Goal: Task Accomplishment & Management: Manage account settings

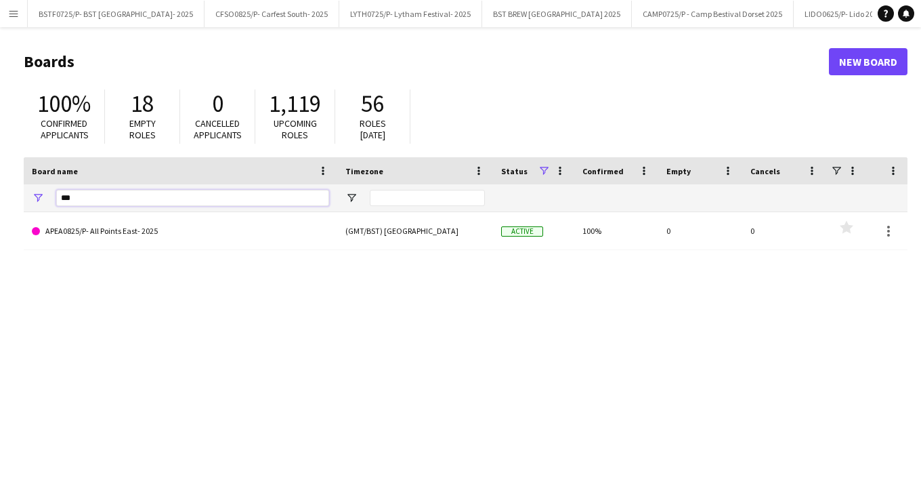
drag, startPoint x: 165, startPoint y: 192, endPoint x: 0, endPoint y: 179, distance: 165.8
click at [0, 183] on html "Menu Boards Boards Boards All jobs Status Workforce Workforce My Workforce Recr…" at bounding box center [460, 258] width 921 height 516
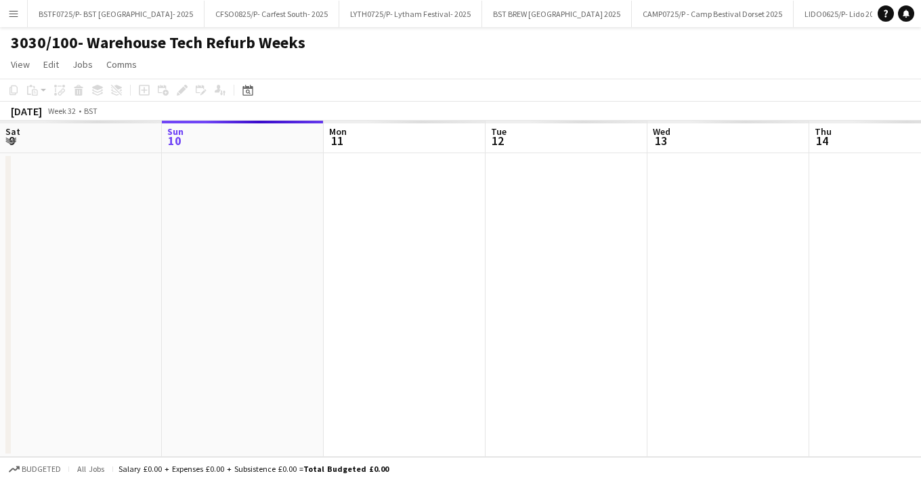
scroll to position [0, 940]
click at [700, 373] on app-date-cell at bounding box center [729, 304] width 162 height 303
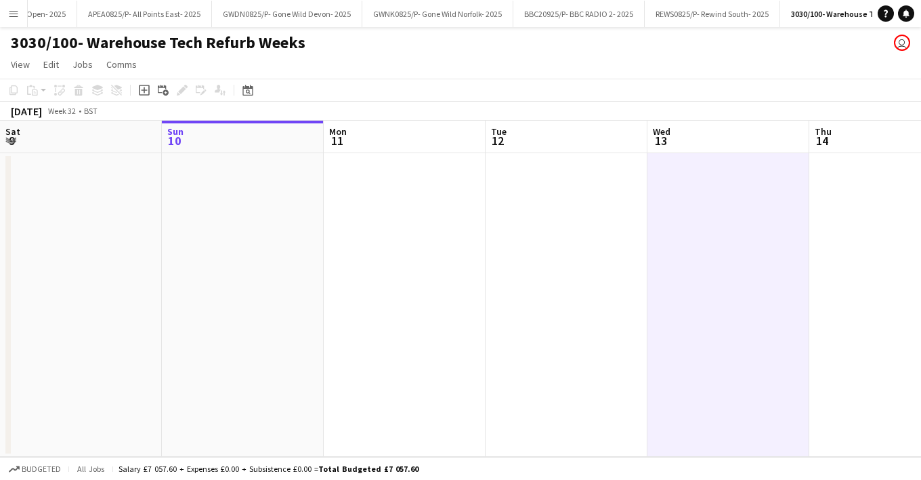
click at [658, 58] on app-page-menu "View Day view expanded Day view collapsed Month view Date picker Jump to today …" at bounding box center [460, 66] width 921 height 26
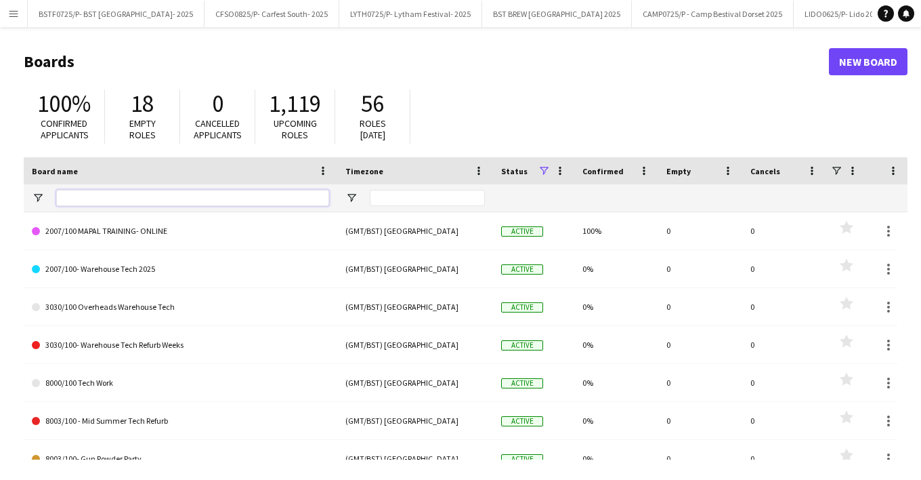
click at [145, 205] on input "Board name Filter Input" at bounding box center [192, 198] width 273 height 16
type input "***"
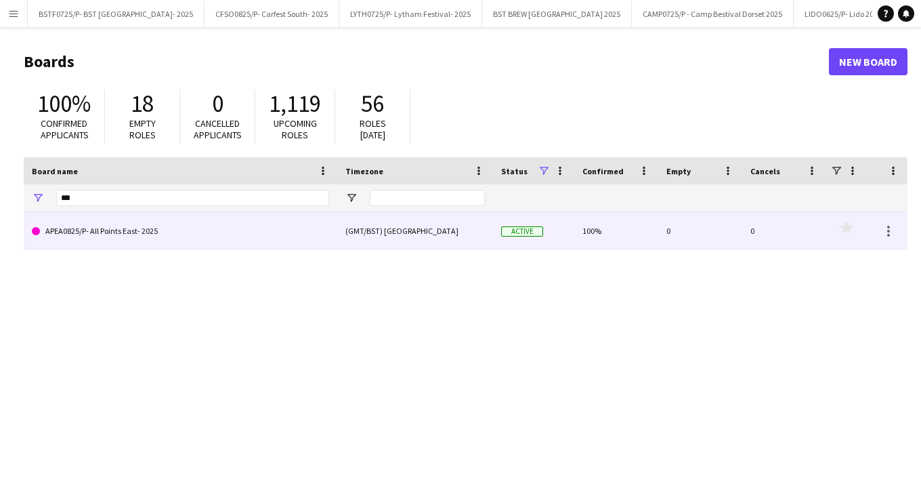
click at [121, 236] on link "APEA0825/P- All Points East- 2025" at bounding box center [180, 231] width 297 height 38
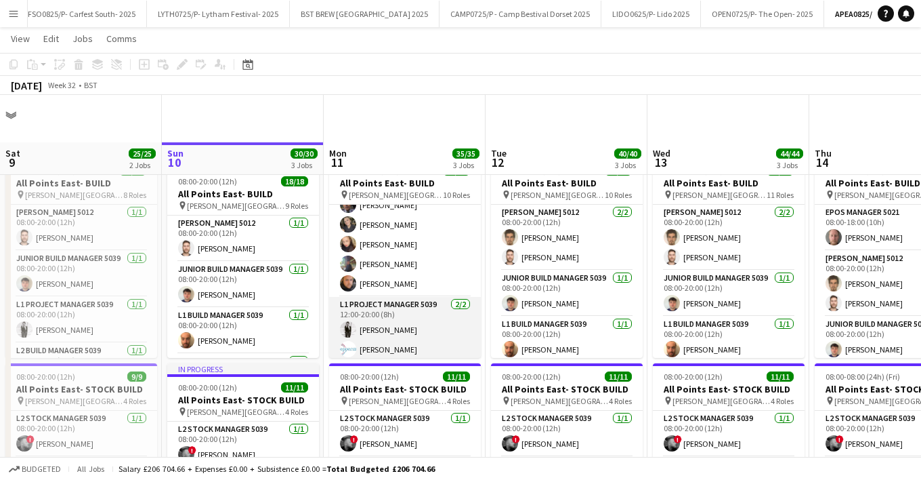
scroll to position [68, 0]
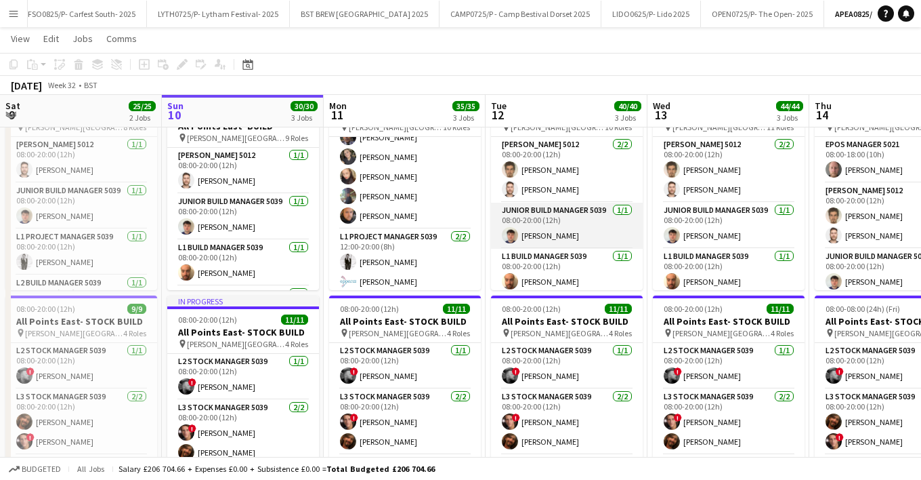
click at [551, 229] on app-card-role "Junior Build Manager 5039 [DATE] 08:00-20:00 (12h) [PERSON_NAME]" at bounding box center [567, 226] width 152 height 46
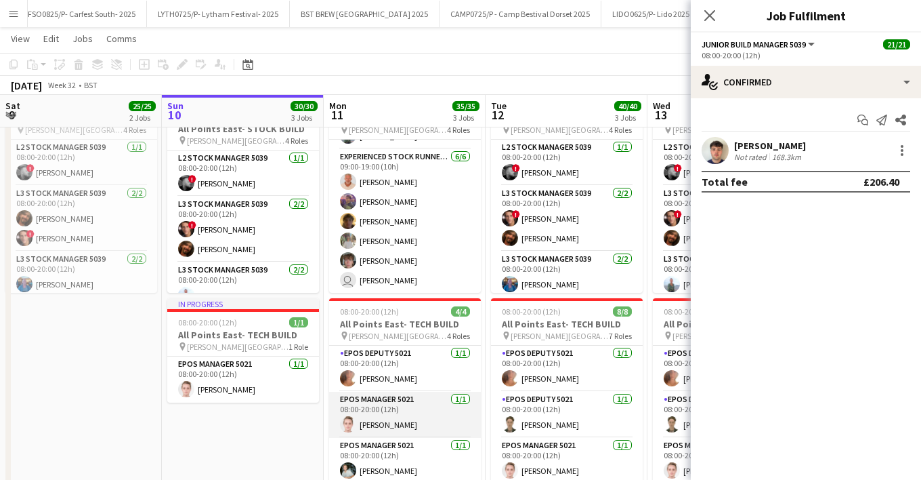
scroll to position [30, 0]
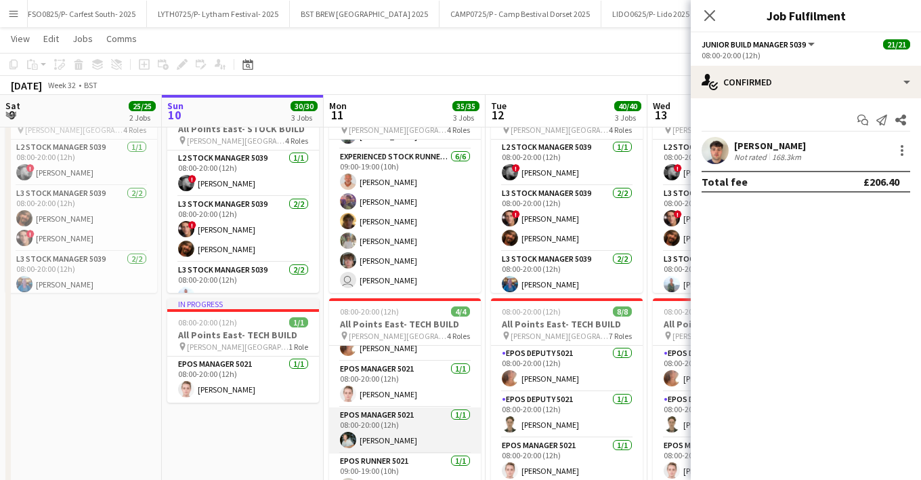
click at [400, 431] on app-card-role "EPOS Manager 5021 [DATE] 08:00-20:00 (12h) [PERSON_NAME]" at bounding box center [405, 430] width 152 height 46
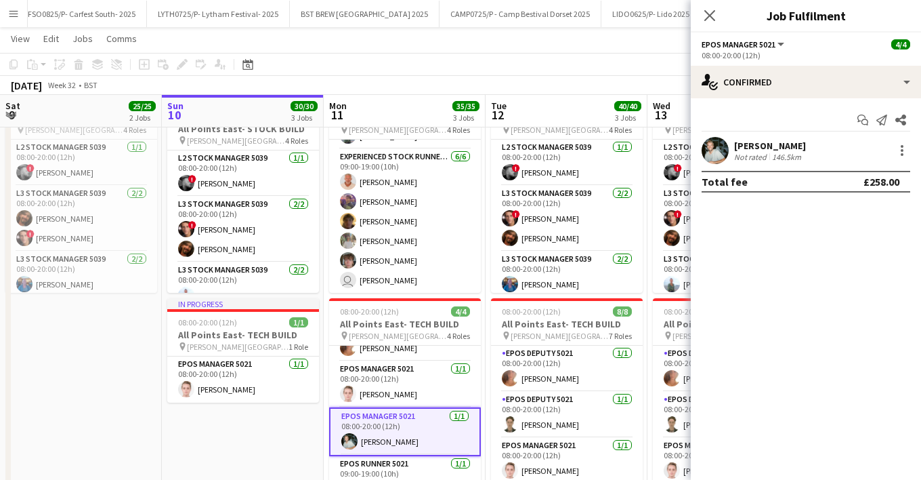
click at [757, 138] on div "[PERSON_NAME] Not rated 146.5km" at bounding box center [806, 150] width 230 height 27
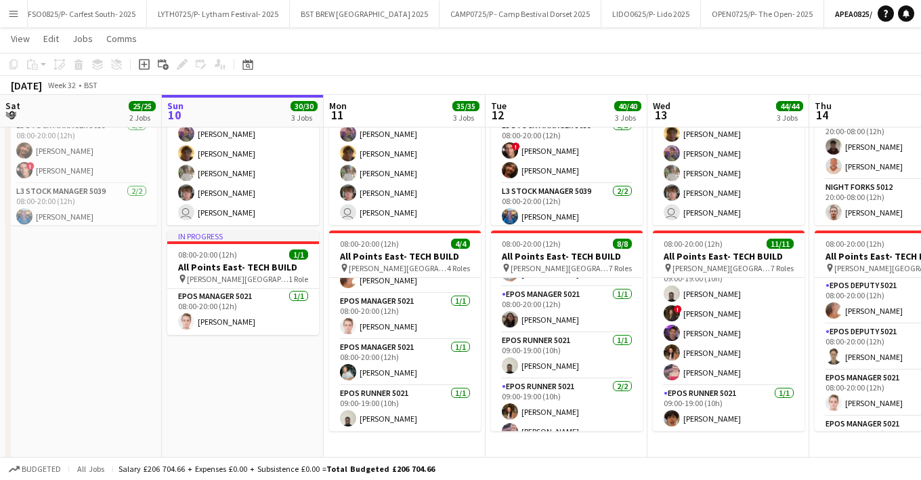
scroll to position [188, 0]
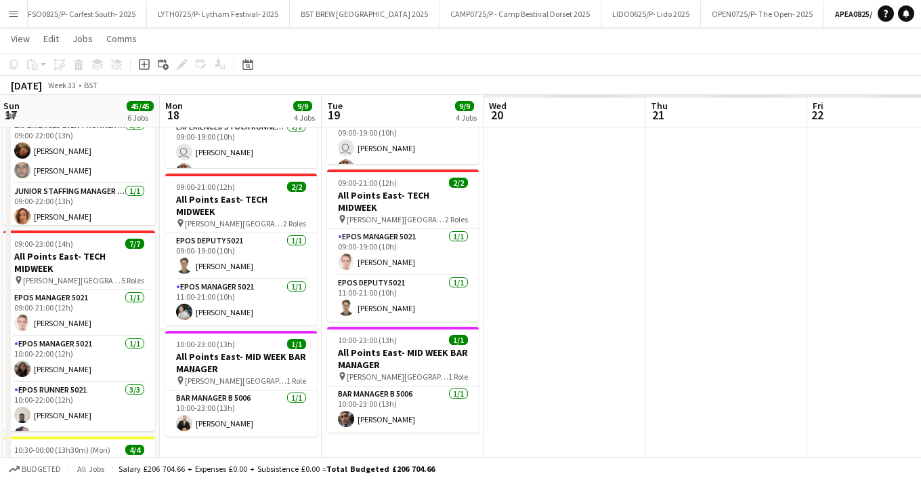
drag, startPoint x: 875, startPoint y: 103, endPoint x: -3, endPoint y: 103, distance: 877.9
click at [0, 103] on html "Menu Boards Boards Boards All jobs Status Workforce Workforce My Workforce Recr…" at bounding box center [460, 379] width 921 height 1437
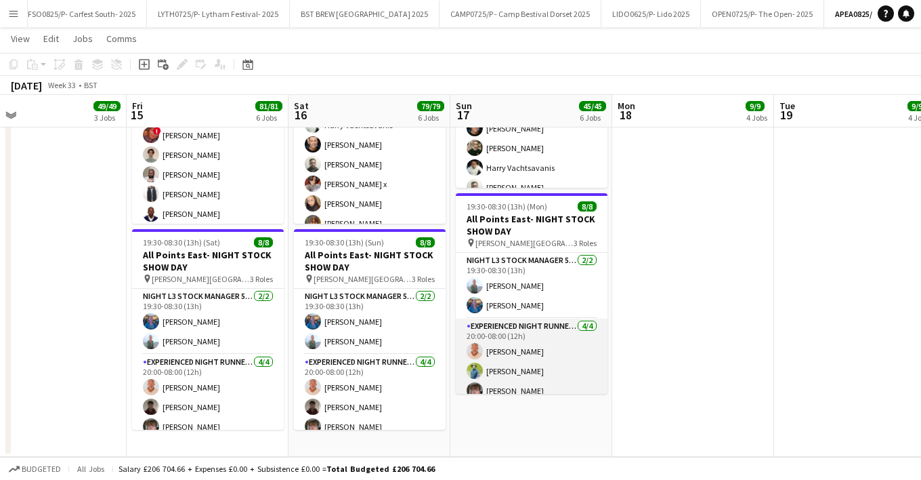
scroll to position [95, 0]
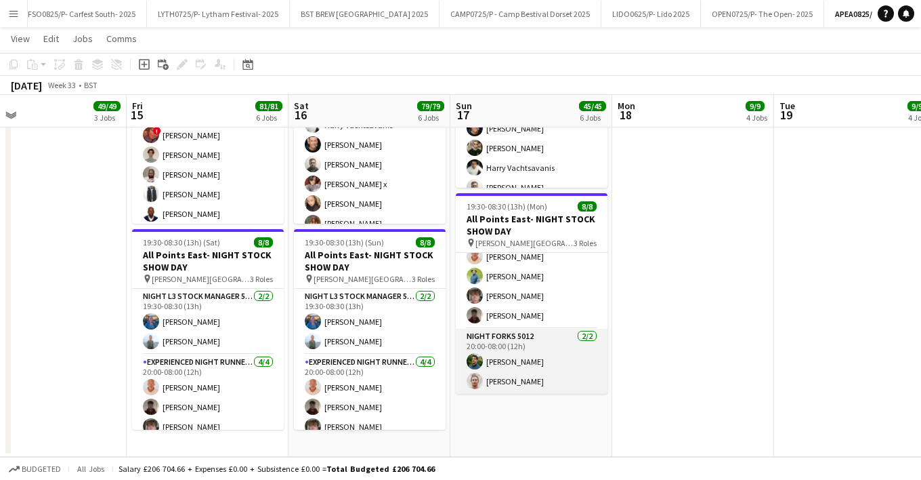
click at [539, 378] on app-card-role "Night Forks 5012 [DATE] 20:00-08:00 (12h) [PERSON_NAME] [PERSON_NAME]" at bounding box center [532, 362] width 152 height 66
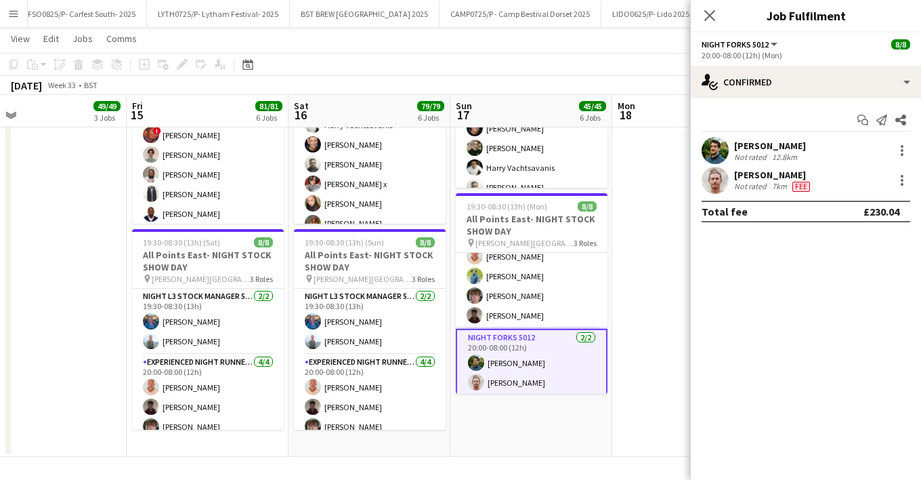
click at [759, 171] on div "[PERSON_NAME]" at bounding box center [773, 175] width 79 height 12
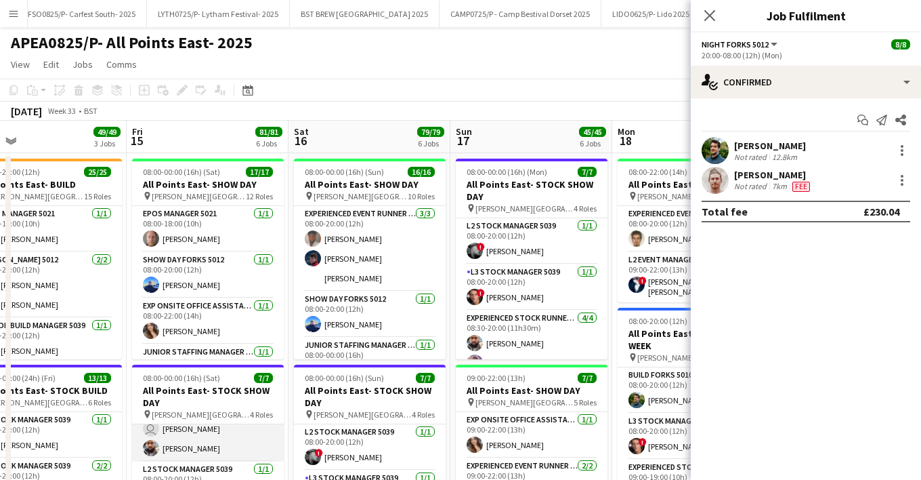
scroll to position [0, 0]
click at [206, 460] on app-card-role "Experienced Stock Runner 5012 [DATE] 08:00-20:00 (12h) [PERSON_NAME] [PERSON_NA…" at bounding box center [208, 476] width 152 height 105
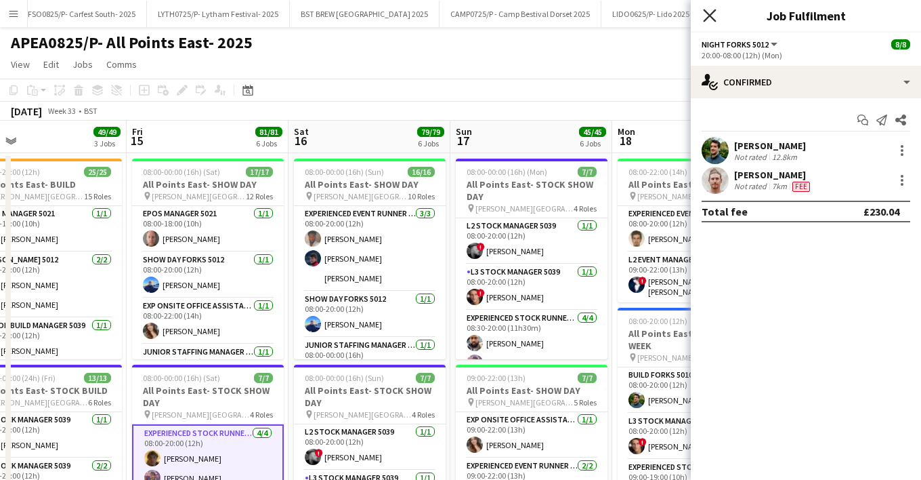
click at [713, 14] on icon "Close pop-in" at bounding box center [709, 15] width 13 height 13
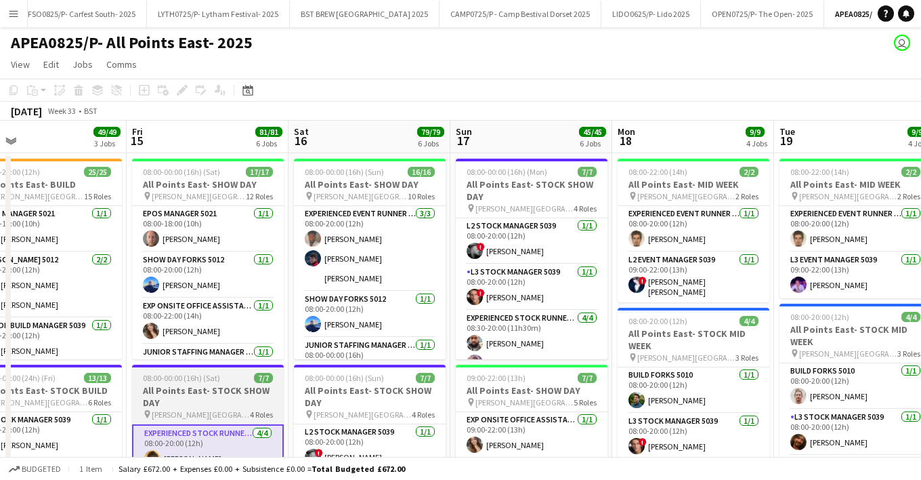
scroll to position [68, 0]
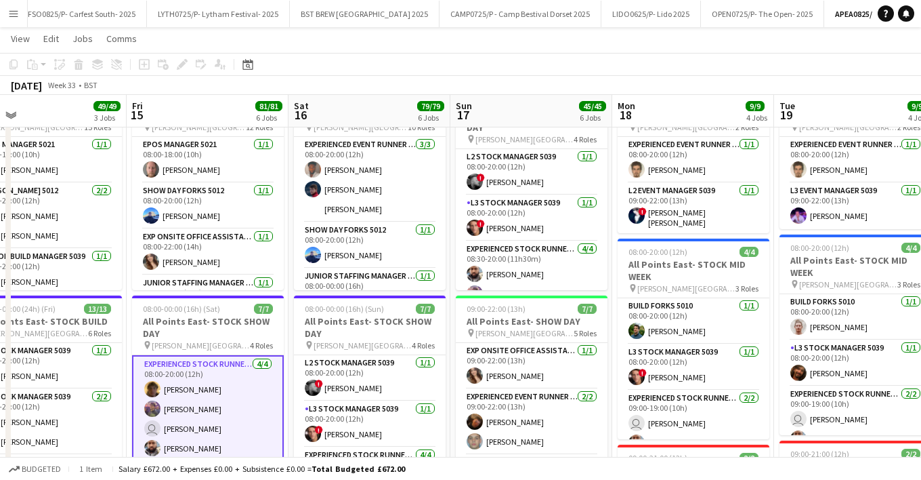
click at [209, 387] on app-card-role "Experienced Stock Runner 5012 [DATE] 08:00-20:00 (12h) [PERSON_NAME] [PERSON_NA…" at bounding box center [208, 409] width 152 height 108
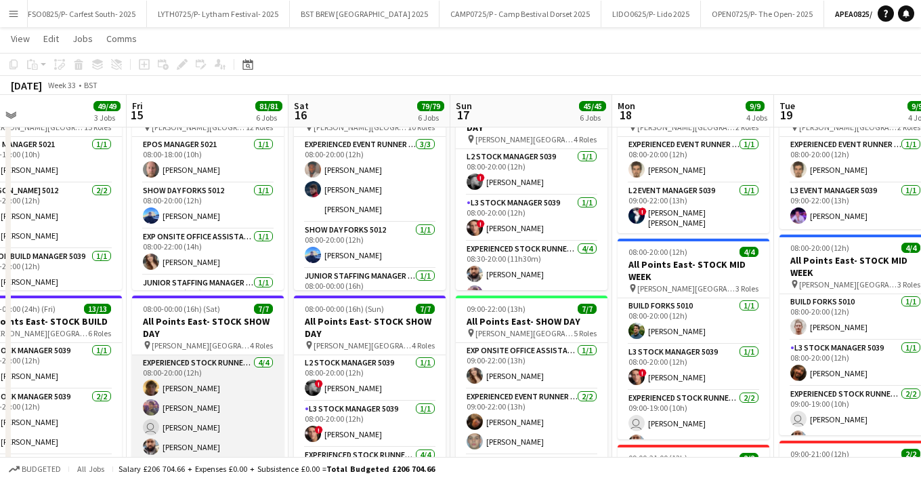
click at [182, 389] on app-card-role "Experienced Stock Runner 5012 [DATE] 08:00-20:00 (12h) [PERSON_NAME] [PERSON_NA…" at bounding box center [208, 407] width 152 height 105
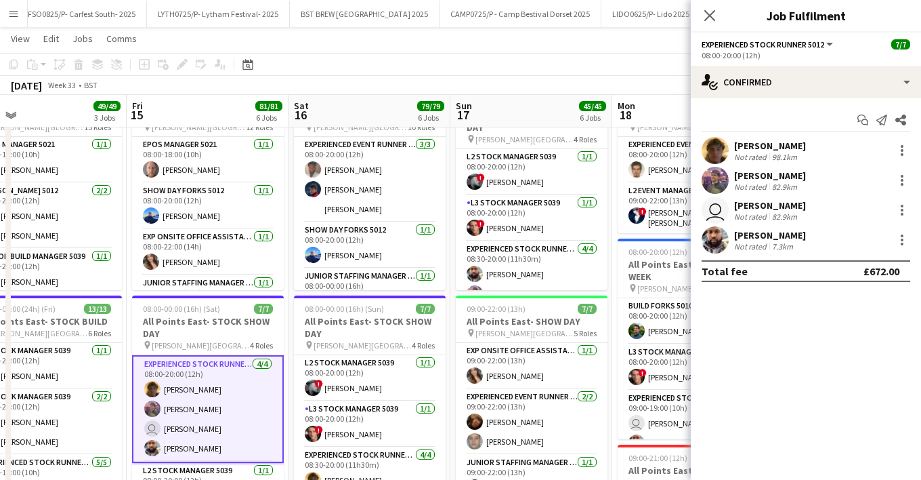
click at [762, 153] on div "Not rated" at bounding box center [751, 157] width 35 height 10
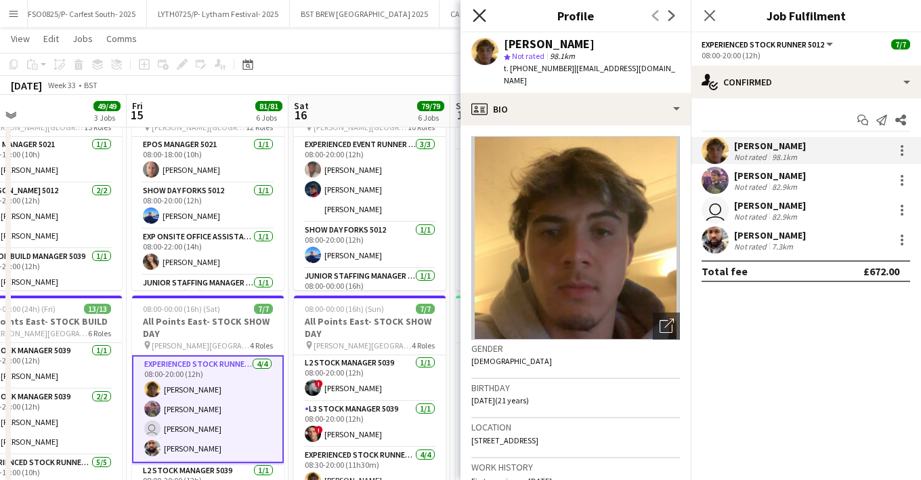
click at [482, 21] on icon "Close pop-in" at bounding box center [479, 15] width 13 height 13
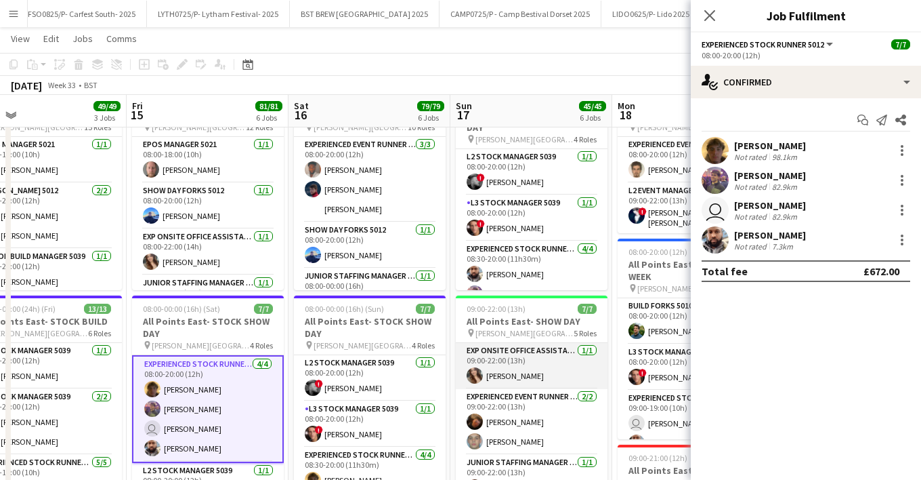
scroll to position [116, 0]
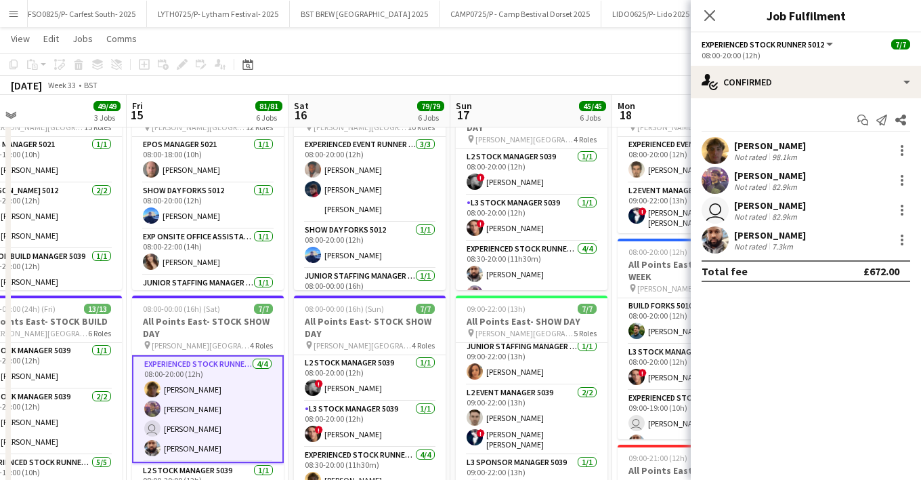
click at [704, 14] on icon "Close pop-in" at bounding box center [709, 15] width 11 height 11
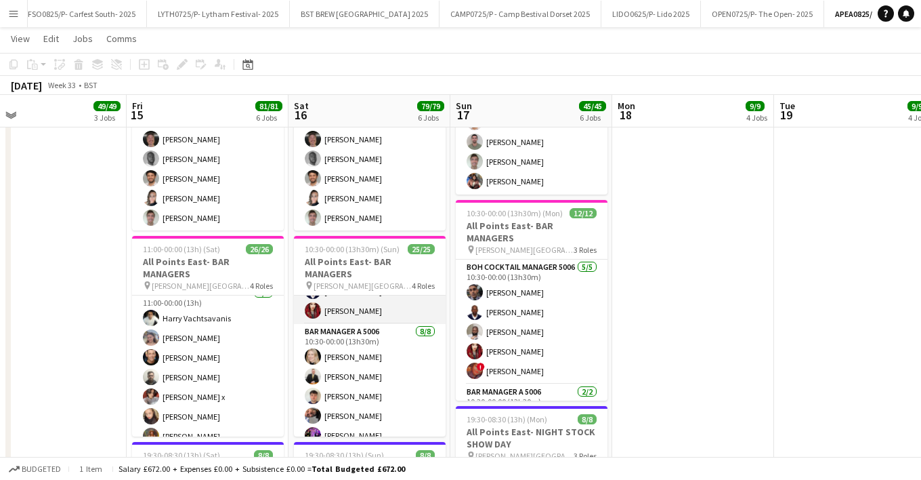
scroll to position [0, 0]
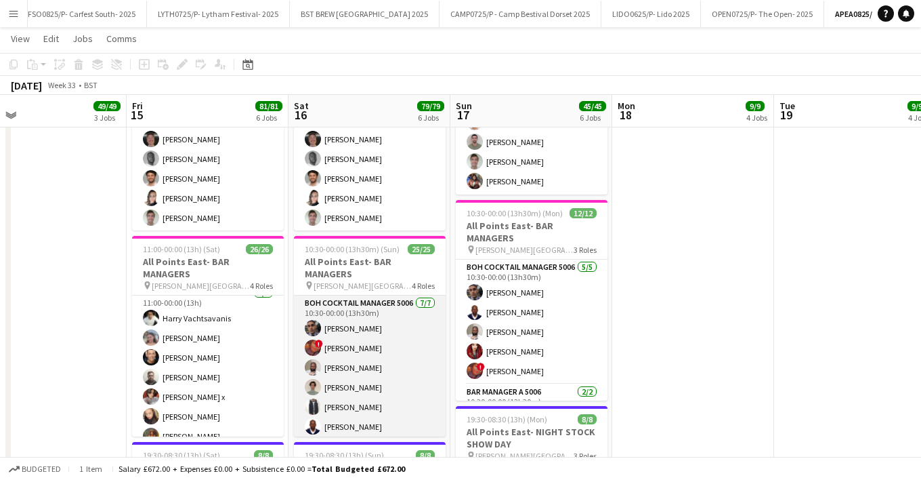
click at [341, 375] on app-card-role "BOH Cocktail Manager 5006 [DATE] 10:30-00:00 (13h30m) [PERSON_NAME] ! [PERSON_N…" at bounding box center [370, 377] width 152 height 164
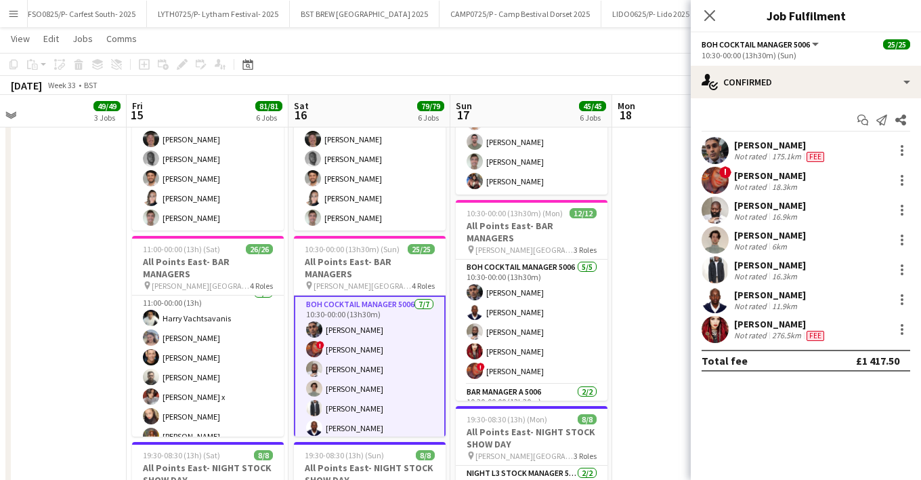
click at [744, 239] on div "[PERSON_NAME]" at bounding box center [770, 235] width 72 height 12
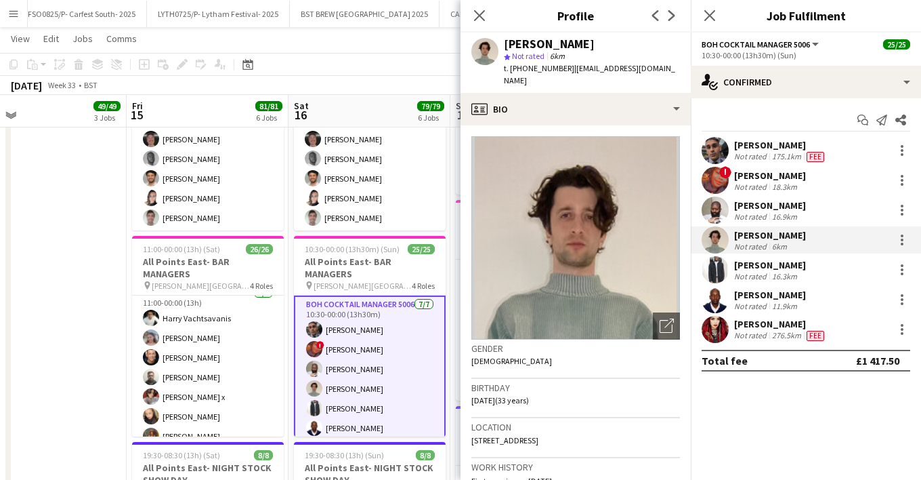
click at [97, 357] on app-date-cell "08:00-20:00 (12h) 25/25 All Points East- BUILD pin [PERSON_NAME] [GEOGRAPHIC_DA…" at bounding box center [46, 38] width 162 height 1263
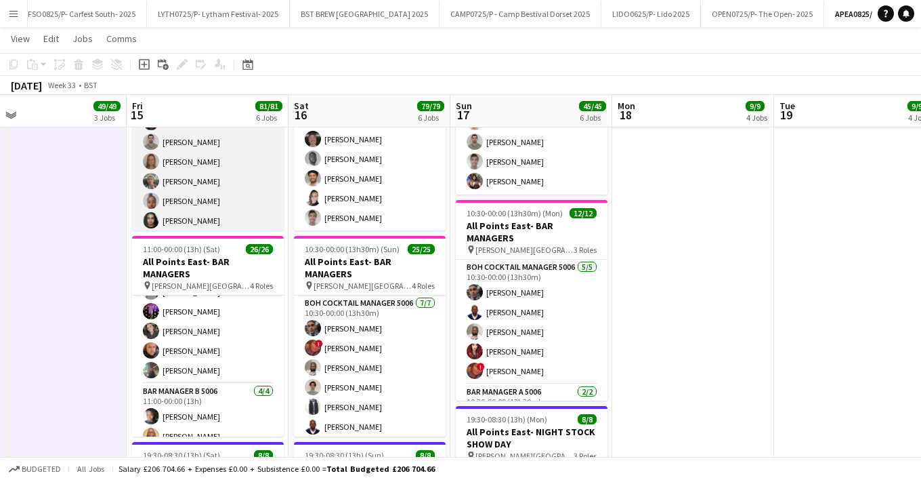
click at [204, 180] on app-card-role "Assistant Bar Manager 5006 [DATE] 11:00-00:00 (13h) [PERSON_NAME] [PERSON_NAME]…" at bounding box center [208, 210] width 152 height 243
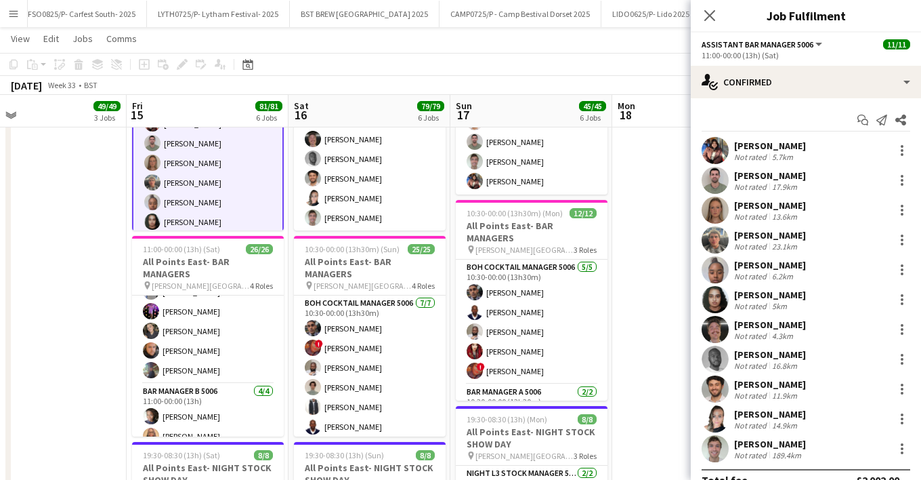
click at [165, 186] on app-card-role "Assistant Bar Manager 5006 [DATE] 11:00-00:00 (13h) [PERSON_NAME] [PERSON_NAME]…" at bounding box center [208, 211] width 152 height 245
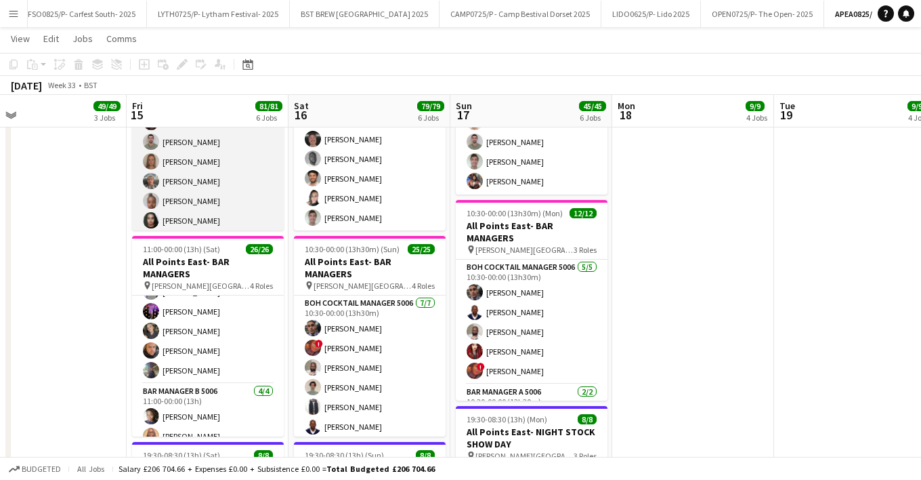
click at [183, 183] on app-card-role "Assistant Bar Manager 5006 [DATE] 11:00-00:00 (13h) [PERSON_NAME] [PERSON_NAME]…" at bounding box center [208, 210] width 152 height 243
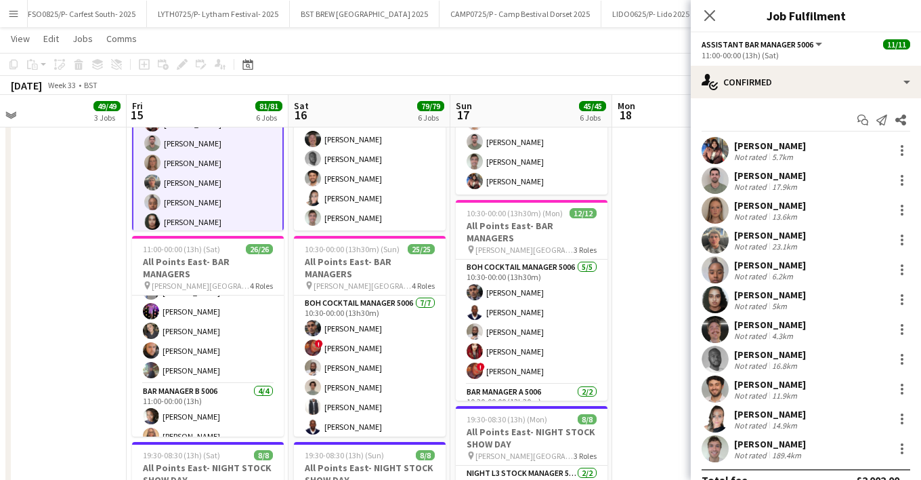
click at [766, 233] on div "[PERSON_NAME]" at bounding box center [770, 235] width 72 height 12
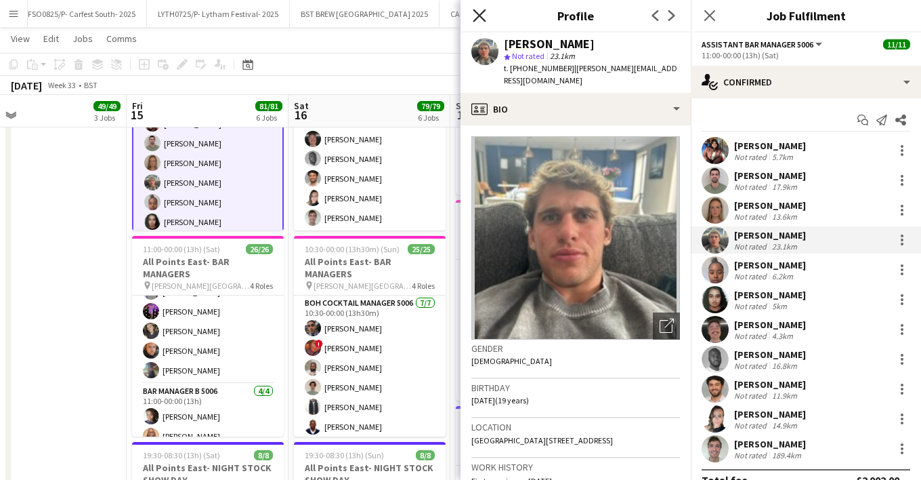
click at [476, 12] on icon at bounding box center [479, 15] width 13 height 13
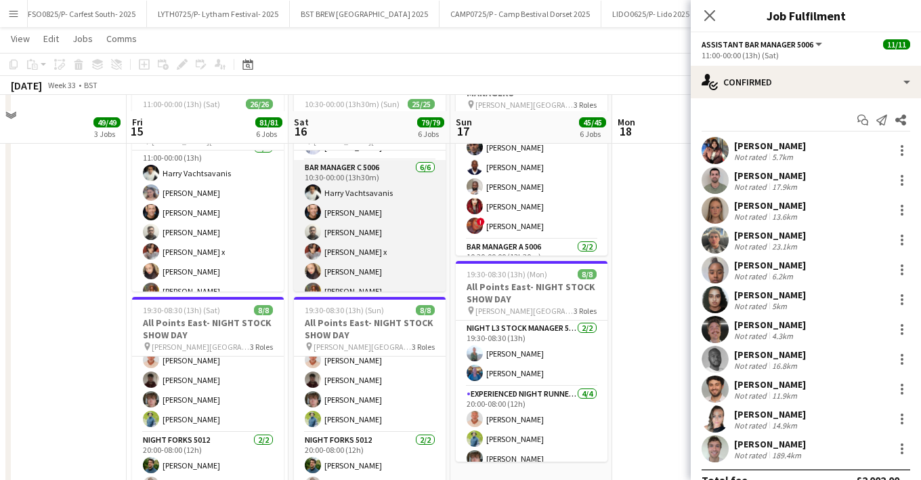
scroll to position [958, 0]
